Goal: Task Accomplishment & Management: Manage account settings

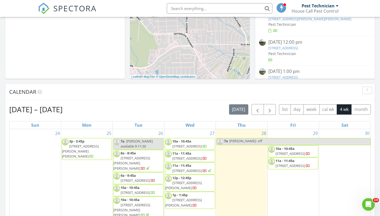
scroll to position [148, 0]
click at [252, 78] on div "Today Pest Technician 7:00 am Zack- off Pest Technician New Inspection New Quot…" at bounding box center [190, 161] width 380 height 480
click at [251, 88] on div "Calendar" at bounding box center [186, 92] width 354 height 8
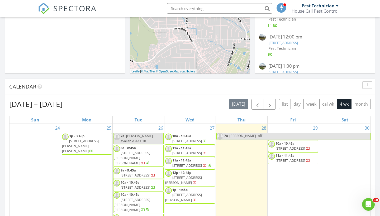
click at [180, 8] on input "text" at bounding box center [220, 8] width 106 height 11
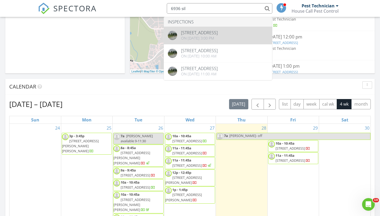
type input "6936 sil"
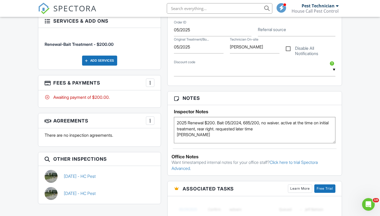
scroll to position [273, 0]
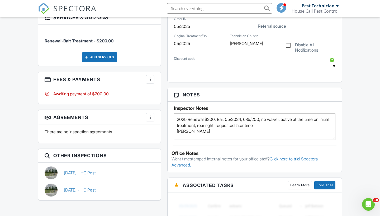
click at [345, 95] on div "Reports Locked Attach New HC Pest House Call Pest from Spectora from House Call…" at bounding box center [254, 102] width 181 height 440
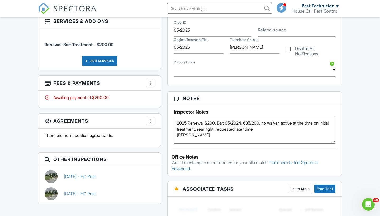
scroll to position [270, 0]
click at [346, 126] on div "Dashboard Calendar Metrics Settings Support Center Inspection Details Client Vi…" at bounding box center [190, 110] width 380 height 727
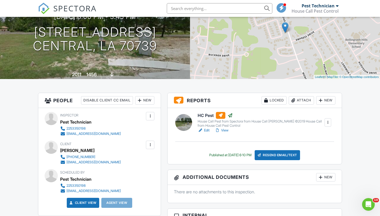
scroll to position [62, 0]
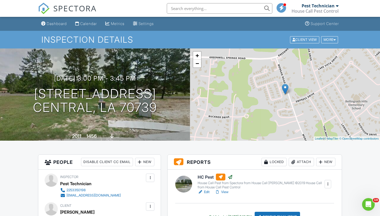
scroll to position [0, 0]
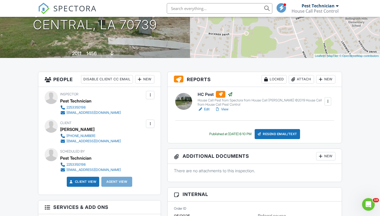
scroll to position [83, 0]
click at [228, 110] on link "View" at bounding box center [222, 109] width 14 height 5
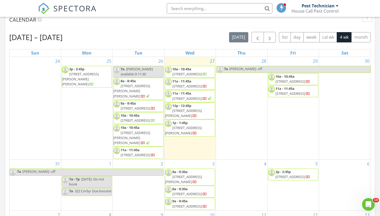
scroll to position [481, 380]
click at [328, 11] on div "House Call Pest Control" at bounding box center [315, 10] width 47 height 5
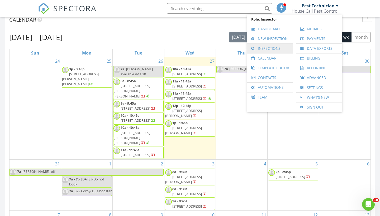
click at [263, 48] on link "Inspections" at bounding box center [270, 49] width 40 height 10
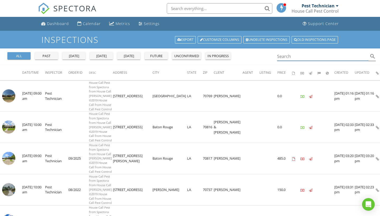
click at [301, 56] on input "Search" at bounding box center [322, 56] width 91 height 9
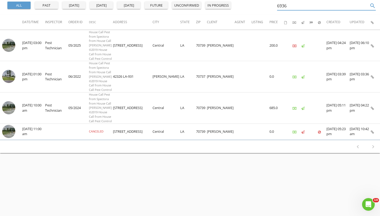
scroll to position [52, 0]
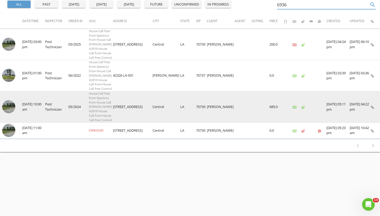
type input "6936"
click at [11, 114] on img at bounding box center [8, 106] width 13 height 13
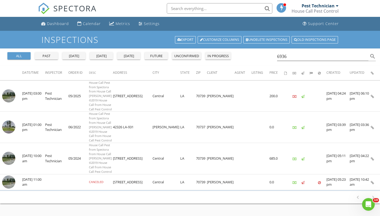
scroll to position [0, 0]
click at [54, 24] on div "Dashboard" at bounding box center [58, 23] width 22 height 5
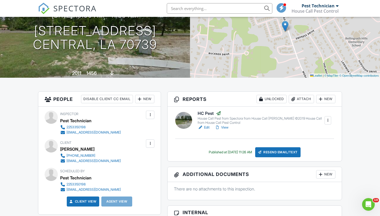
scroll to position [57, 0]
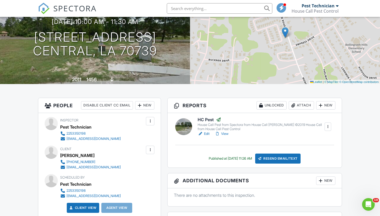
click at [224, 132] on link "View" at bounding box center [222, 133] width 14 height 5
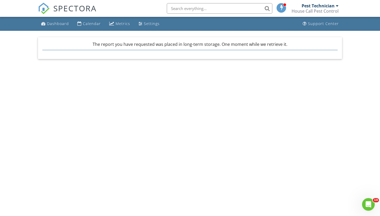
scroll to position [1, 0]
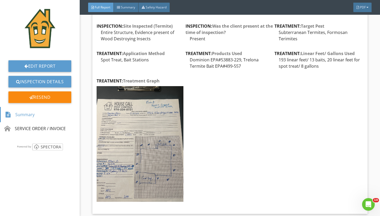
scroll to position [214, 0]
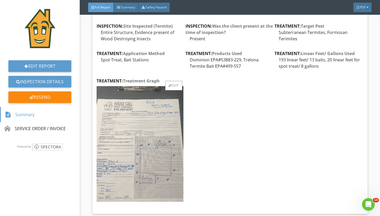
click at [140, 150] on img at bounding box center [140, 144] width 87 height 116
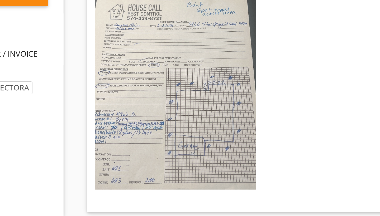
scroll to position [0, 0]
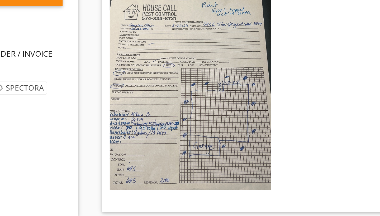
click at [173, 63] on div "Name Cameron Quin Edit Address 6936 Silver Springs Dr, Central, LA 70739 Edit P…" at bounding box center [230, 91] width 267 height 238
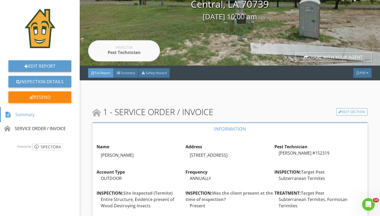
scroll to position [61, 0]
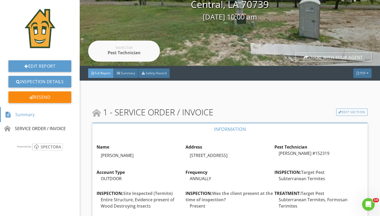
click at [371, 137] on div "Report Tools 6936 Silver Springs Dr Central, LA 70739 05/27/2024 10:00 am Inspe…" at bounding box center [230, 161] width 300 height 445
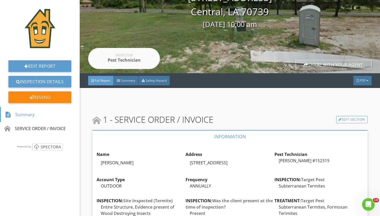
scroll to position [9, 0]
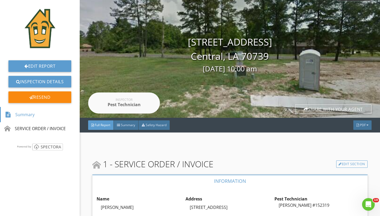
click at [375, 152] on div "Report Tools 6936 Silver Springs Dr Central, LA 70739 05/27/2024 10:00 am Inspe…" at bounding box center [230, 213] width 300 height 445
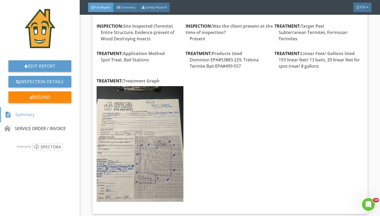
scroll to position [214, 0]
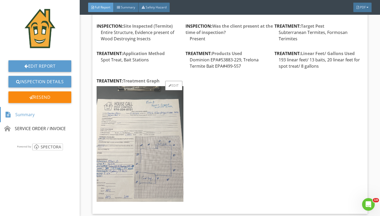
click at [129, 124] on img at bounding box center [140, 144] width 87 height 116
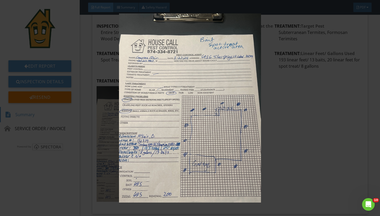
click at [285, 102] on img at bounding box center [189, 108] width 345 height 190
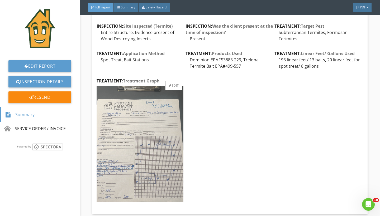
click at [139, 129] on img at bounding box center [140, 144] width 87 height 116
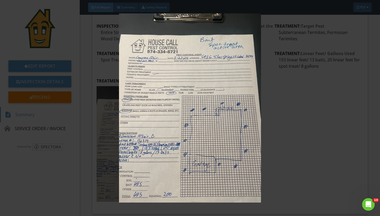
click at [318, 130] on img at bounding box center [189, 108] width 345 height 190
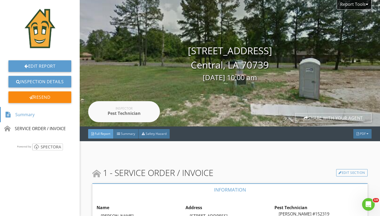
scroll to position [0, 0]
click at [41, 80] on link "Inspection Details" at bounding box center [39, 82] width 63 height 12
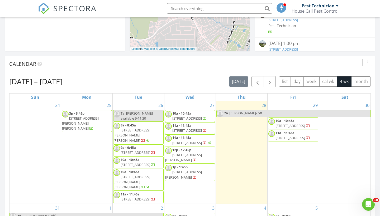
scroll to position [179, 0]
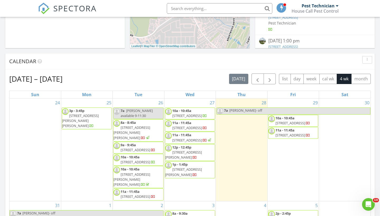
click at [373, 122] on div "[DATE] – [DATE] [DATE] list day week cal wk 4 wk month Sun Mon Tue Wed Thu Fri …" at bounding box center [190, 190] width 370 height 240
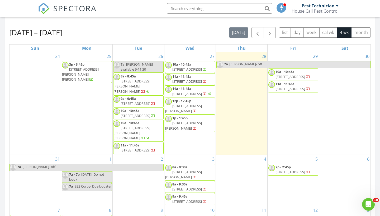
scroll to position [226, 0]
click at [196, 23] on div "[DATE] – [DATE] [DATE] list day week cal wk 4 wk month Sun Mon Tue Wed Thu Fri …" at bounding box center [190, 143] width 370 height 240
click at [373, 47] on div "[DATE] – [DATE] [DATE] list day week cal wk 4 wk month Sun Mon Tue Wed Thu Fri …" at bounding box center [190, 143] width 370 height 240
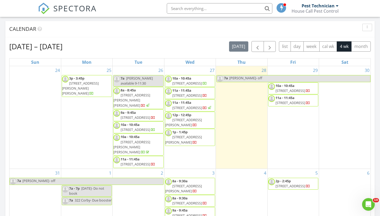
scroll to position [211, 0]
click at [359, 48] on button "month" at bounding box center [361, 46] width 20 height 10
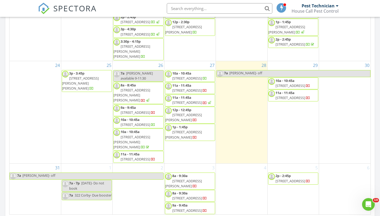
scroll to position [416, 0]
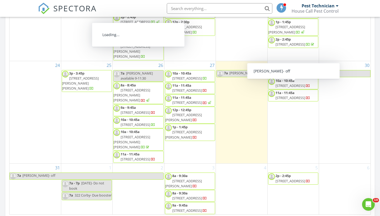
click at [152, 12] on div "SPECTORA Pest Technician House Call Pest Control Role: Inspector Dashboard New …" at bounding box center [190, 8] width 304 height 17
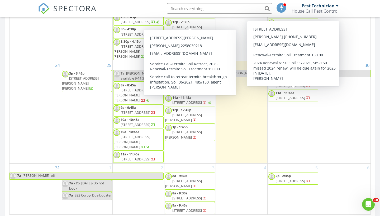
click at [345, 118] on div "30" at bounding box center [344, 112] width 51 height 103
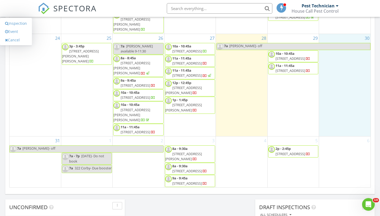
scroll to position [304, 0]
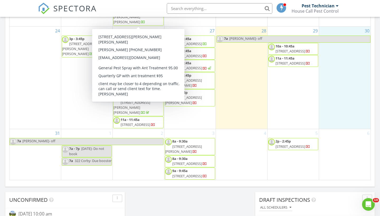
click at [136, 10] on div "SPECTORA Pest Technician House Call Pest Control Role: Inspector Dashboard New …" at bounding box center [190, 8] width 304 height 17
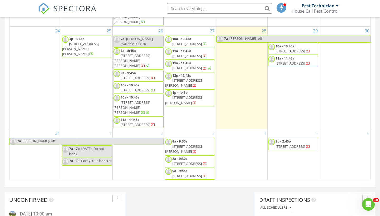
click at [204, 9] on input "text" at bounding box center [220, 8] width 106 height 11
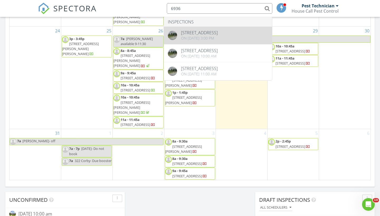
type input "6936"
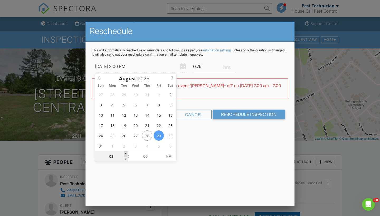
type input "08/29/2025 4:00 PM"
type input "04"
click at [126, 154] on span at bounding box center [126, 154] width 4 height 5
type input "08/29/2025 5:00 PM"
type input "05"
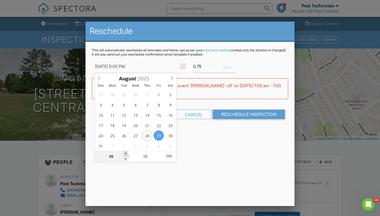
click at [126, 154] on span at bounding box center [126, 154] width 4 height 5
type input "08/29/2025 6:00 PM"
type input "06"
click at [126, 154] on span at bounding box center [126, 154] width 4 height 5
type input "08/29/2025 7:00 PM"
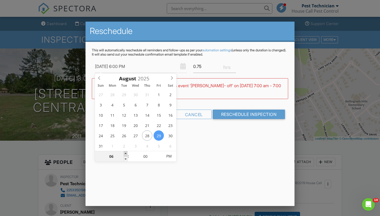
type input "07"
click at [126, 154] on span at bounding box center [126, 154] width 4 height 5
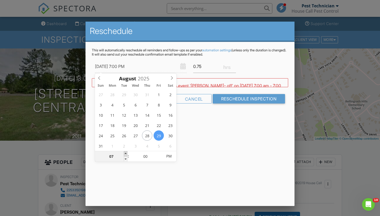
type input "08/29/2025 8:00 PM"
type input "08"
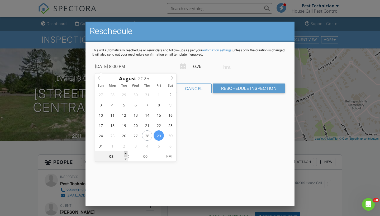
click at [126, 154] on span at bounding box center [126, 154] width 4 height 5
type input "08/29/2025 9:00 PM"
type input "09"
click at [126, 154] on span at bounding box center [126, 154] width 4 height 5
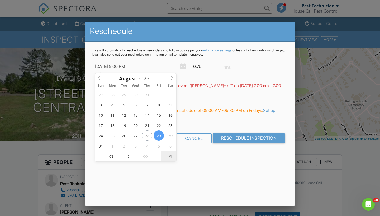
type input "[DATE] 9:00 AM"
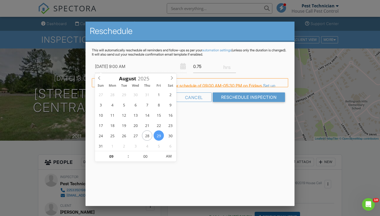
click at [192, 170] on div "Reschedule This will automatically reschedule all reminders and follow-ups as p…" at bounding box center [190, 114] width 209 height 185
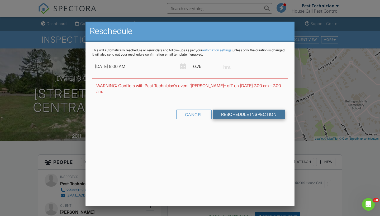
click at [231, 116] on input "Reschedule Inspection" at bounding box center [249, 115] width 73 height 10
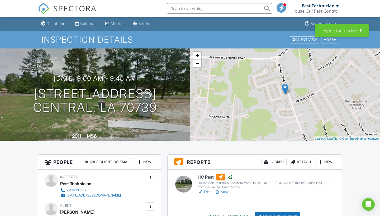
scroll to position [216, 0]
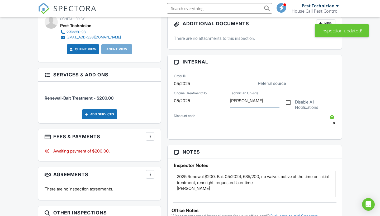
drag, startPoint x: 233, startPoint y: 101, endPoint x: 253, endPoint y: 102, distance: 20.7
click at [234, 100] on input "[PERSON_NAME]" at bounding box center [255, 101] width 50 height 13
click at [255, 101] on input "[PERSON_NAME]" at bounding box center [255, 101] width 50 height 13
drag, startPoint x: 255, startPoint y: 101, endPoint x: 227, endPoint y: 100, distance: 28.3
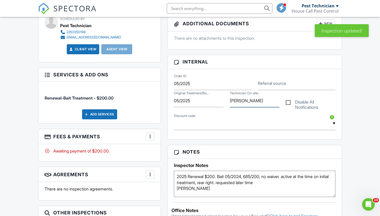
click at [227, 100] on div "Original Treatment/Bo... 05/2025 Technician On-site [PERSON_NAME] Disable All N…" at bounding box center [255, 101] width 168 height 23
type input "[PERSON_NAME]"
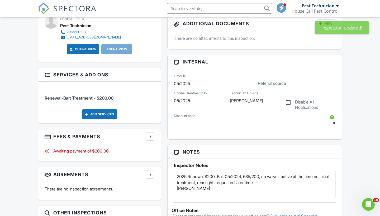
click at [233, 136] on div "Order ID 05/2025 Referral source Original Treatment/Bo... 05/2025 Technician On…" at bounding box center [255, 104] width 174 height 71
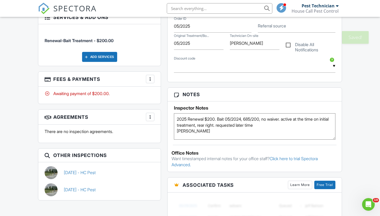
scroll to position [278, 0]
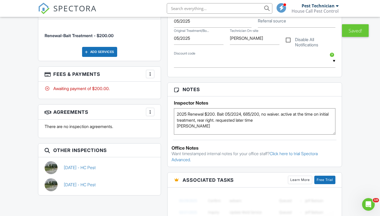
drag, startPoint x: 211, startPoint y: 127, endPoint x: 152, endPoint y: 127, distance: 59.4
click at [152, 127] on div "All emails and texts are disabled for this inspection! All emails and texts hav…" at bounding box center [190, 96] width 310 height 440
type textarea "2025 Renewal $200. Bait 05/2024, 685/200, no waiver. active at the time on init…"
click at [349, 134] on div "Dashboard Calendar Metrics Settings Support Center Inspection Details Client Vi…" at bounding box center [190, 102] width 380 height 727
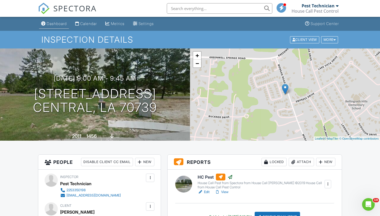
scroll to position [0, 0]
click at [56, 22] on div "Dashboard" at bounding box center [57, 23] width 20 height 4
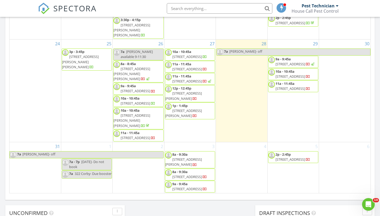
scroll to position [291, 0]
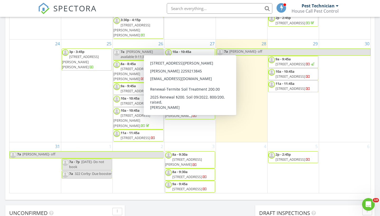
click at [103, 8] on div "SPECTORA Pest Technician House Call Pest Control Role: Inspector Dashboard New …" at bounding box center [190, 8] width 304 height 17
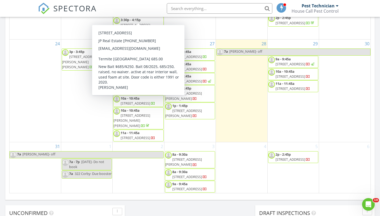
click at [126, 11] on div "SPECTORA Pest Technician House Call Pest Control Role: Inspector Dashboard New …" at bounding box center [190, 8] width 304 height 17
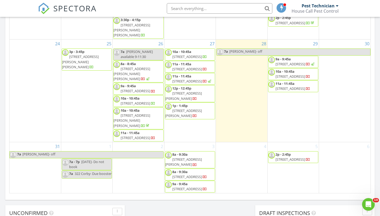
click at [130, 2] on div "SPECTORA Pest Technician House Call Pest Control Role: Inspector Dashboard New …" at bounding box center [190, 8] width 304 height 17
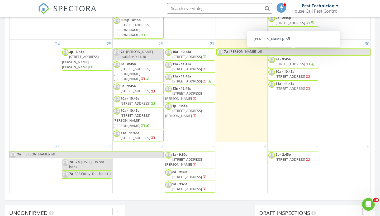
click at [152, 3] on div "SPECTORA Pest Technician House Call Pest Control Role: Inspector Dashboard New …" at bounding box center [190, 8] width 304 height 17
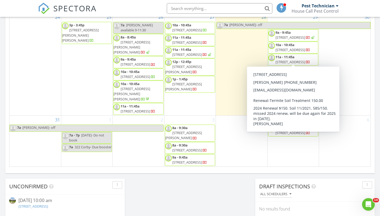
scroll to position [318, 0]
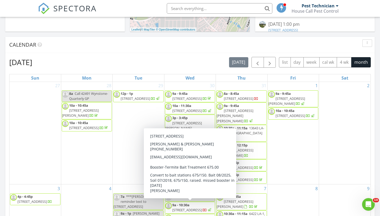
scroll to position [1, 0]
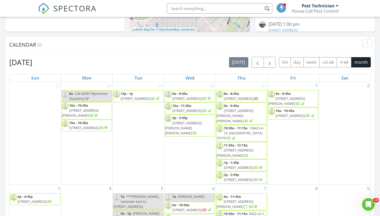
click at [190, 55] on div "August 2025 today list day week cal wk 4 wk month Sun Mon Tue Wed Thu Fri Sat 2…" at bounding box center [190, 173] width 370 height 240
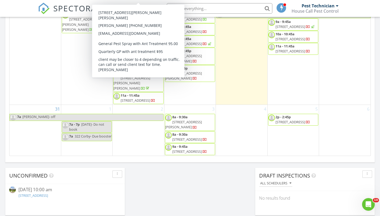
scroll to position [329, 0]
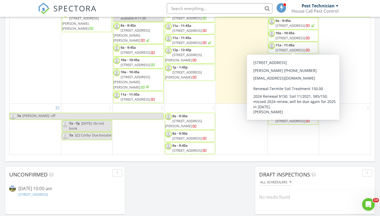
click at [317, 11] on div "House Call Pest Control" at bounding box center [315, 10] width 47 height 5
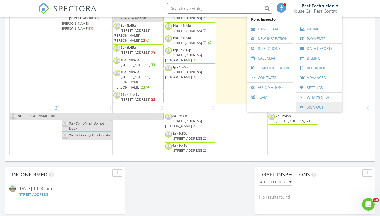
click at [340, 103] on link "Sign Out" at bounding box center [319, 108] width 40 height 10
